Goal: Information Seeking & Learning: Learn about a topic

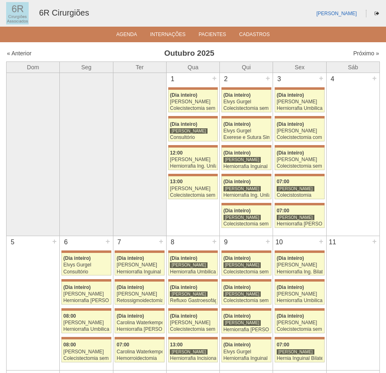
scroll to position [123, 0]
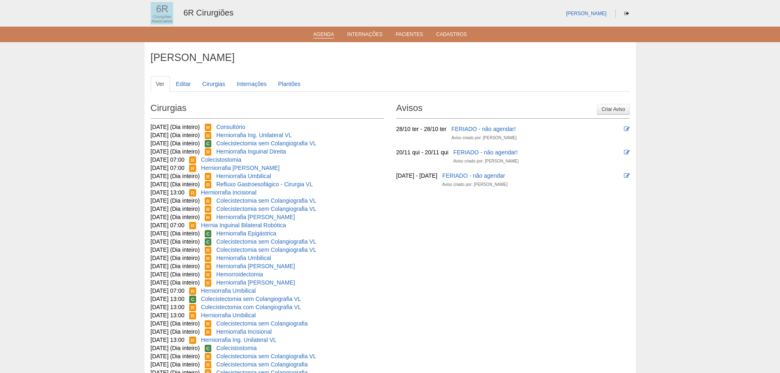
click at [331, 32] on link "Agenda" at bounding box center [323, 35] width 21 height 7
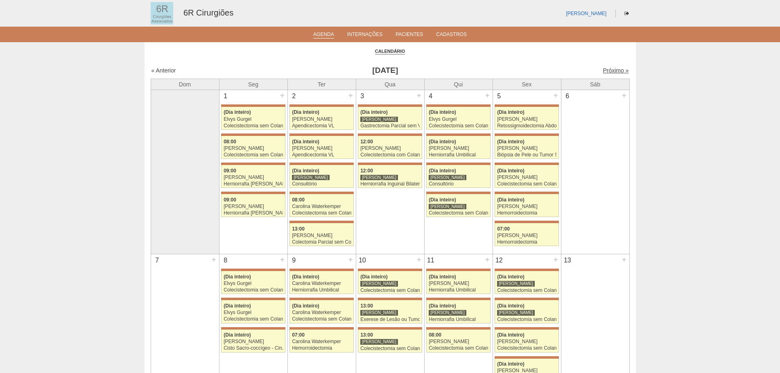
click at [609, 72] on link "Próximo »" at bounding box center [616, 70] width 26 height 7
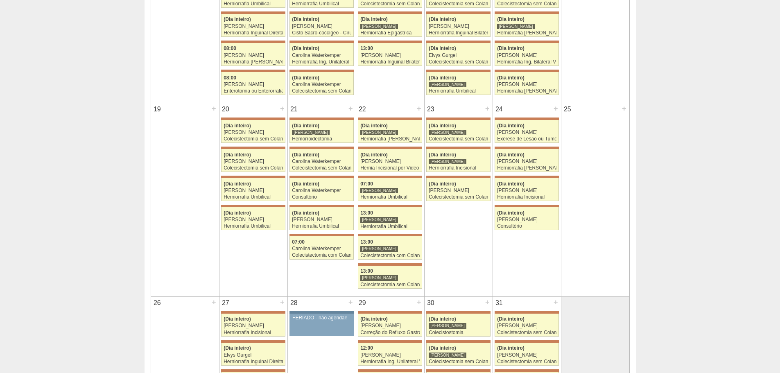
scroll to position [509, 0]
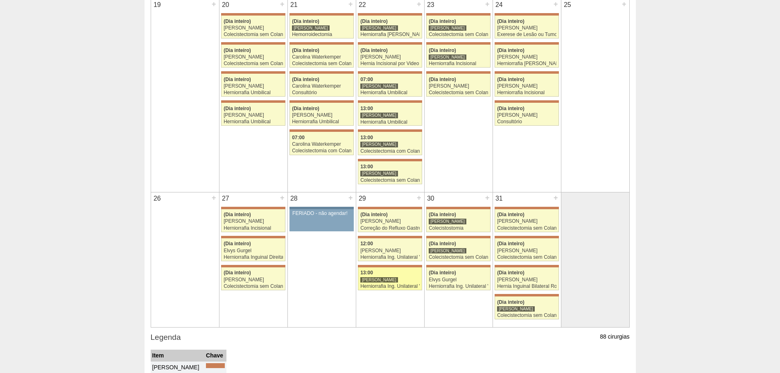
click at [398, 287] on div "Herniorrafia Ing. Unilateral VL" at bounding box center [390, 286] width 59 height 5
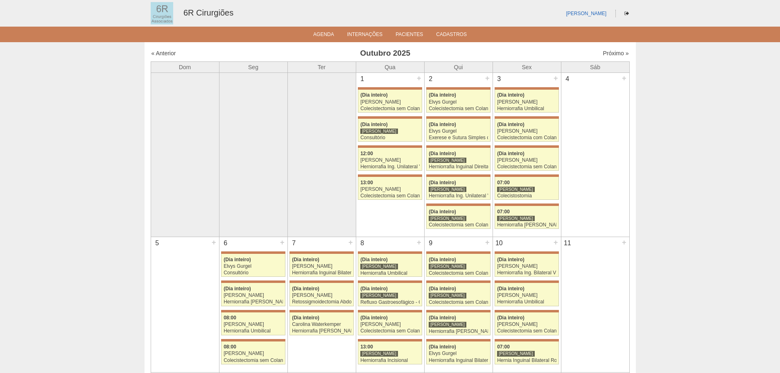
scroll to position [507, 0]
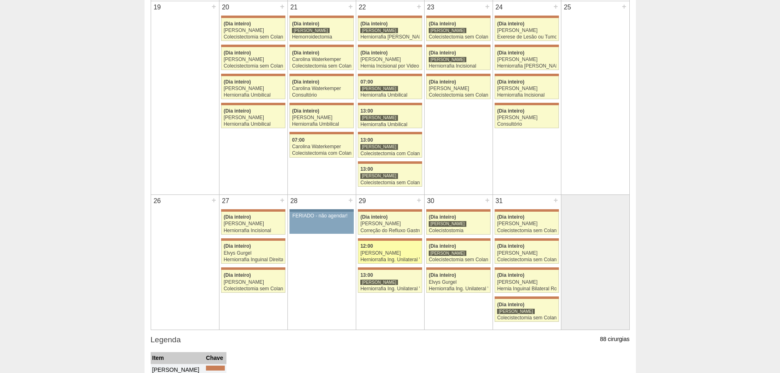
click at [388, 249] on div "12:00" at bounding box center [390, 246] width 59 height 5
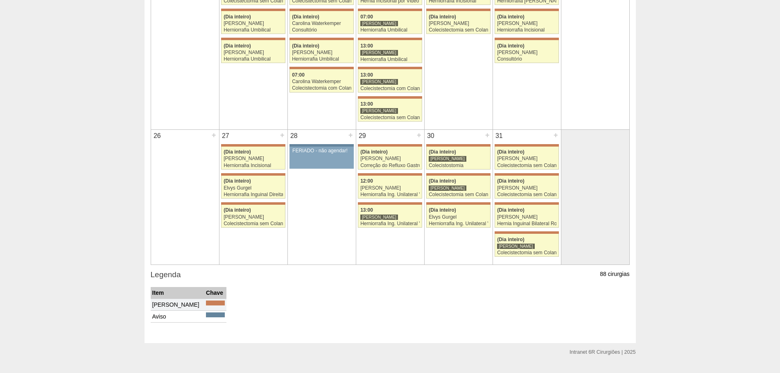
scroll to position [591, 0]
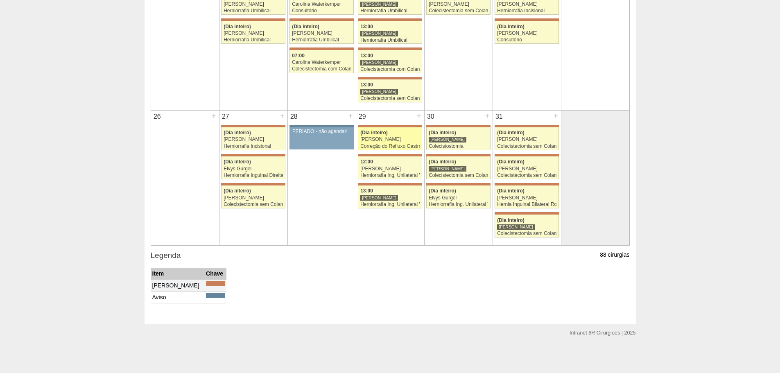
click at [404, 139] on div "[PERSON_NAME]" at bounding box center [390, 139] width 59 height 5
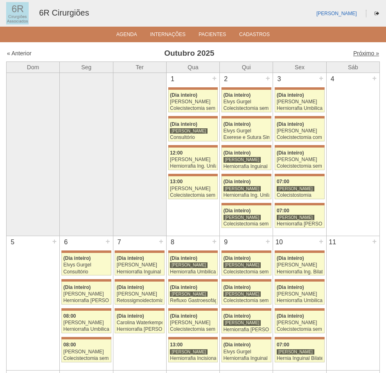
click at [359, 51] on link "Próximo »" at bounding box center [367, 53] width 26 height 7
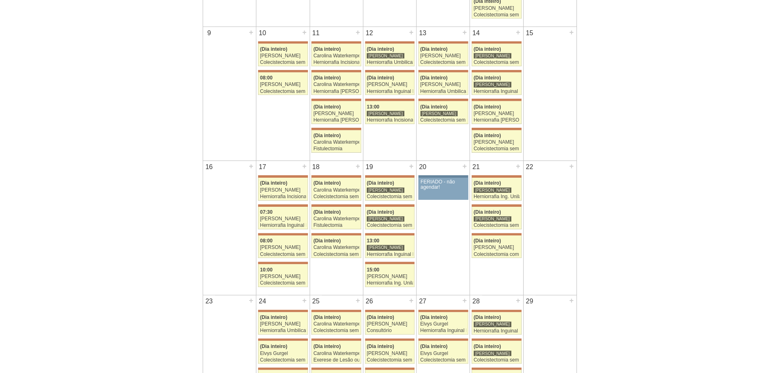
scroll to position [205, 0]
